Goal: Task Accomplishment & Management: Manage account settings

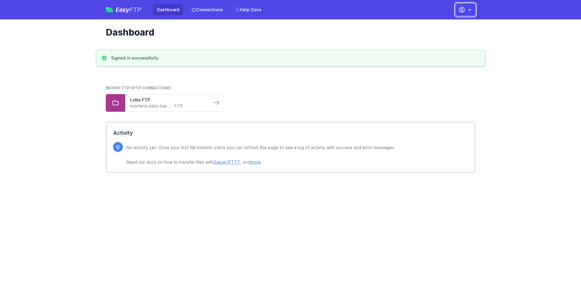
click at [465, 10] on button "button" at bounding box center [465, 9] width 20 height 13
click at [446, 25] on link "Account Settings" at bounding box center [446, 25] width 58 height 11
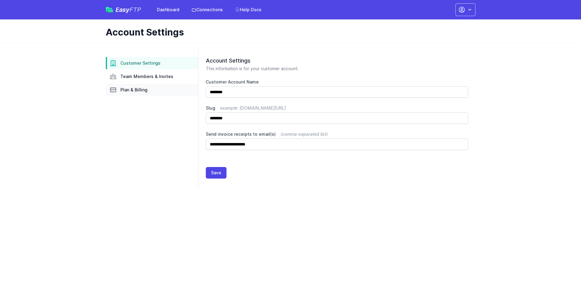
click at [152, 90] on link "Plan & Billing" at bounding box center [152, 90] width 92 height 12
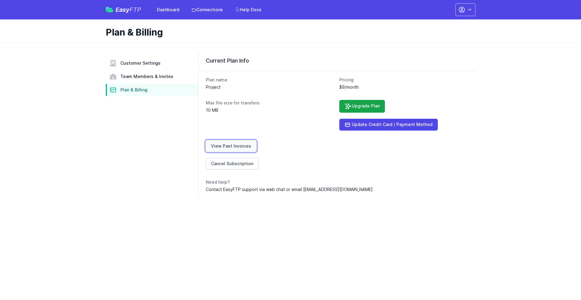
click at [230, 146] on link "View Past Invoices" at bounding box center [231, 146] width 50 height 12
